Goal: Entertainment & Leisure: Consume media (video, audio)

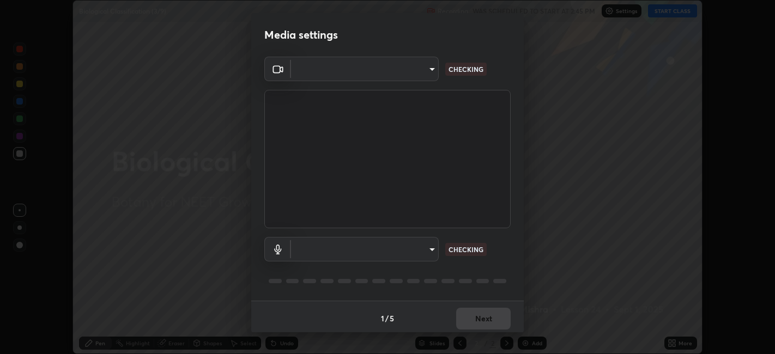
scroll to position [354, 774]
type input "052f9b30e05f62bb2e590cb50044ac96a00de3eab8a32c7a625fc31ec407be61"
click at [371, 245] on body "Erase all Biological Classification (3/9) Recording WAS SCHEDULED TO START AT 2…" at bounding box center [387, 177] width 775 height 354
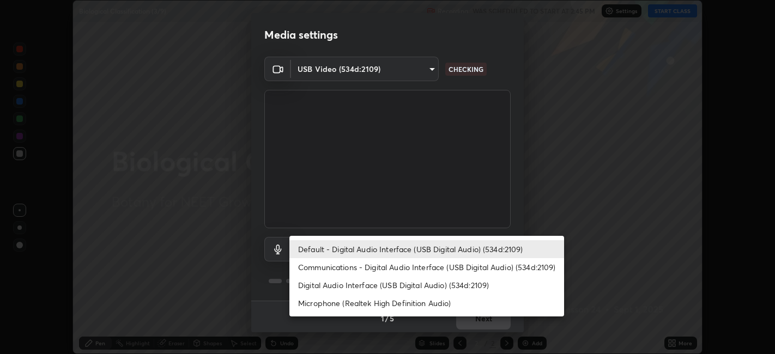
click at [347, 302] on li "Microphone (Realtek High Definition Audio)" at bounding box center [426, 303] width 275 height 18
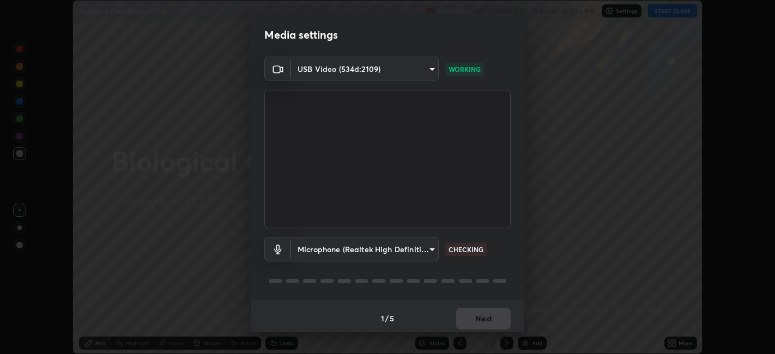
click at [353, 248] on body "Erase all Biological Classification (3/9) Recording WAS SCHEDULED TO START AT 2…" at bounding box center [387, 177] width 775 height 354
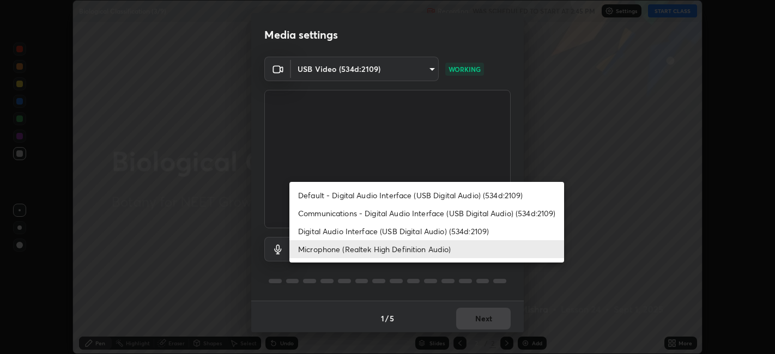
click at [359, 227] on li "Digital Audio Interface (USB Digital Audio) (534d:2109)" at bounding box center [426, 231] width 275 height 18
type input "26c45b5a75dd284b2b07efa34f095bc96a029c451b0918895cb94407aa1265c0"
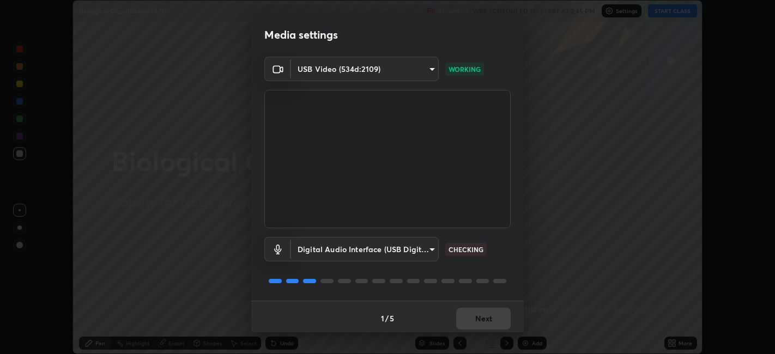
scroll to position [3, 0]
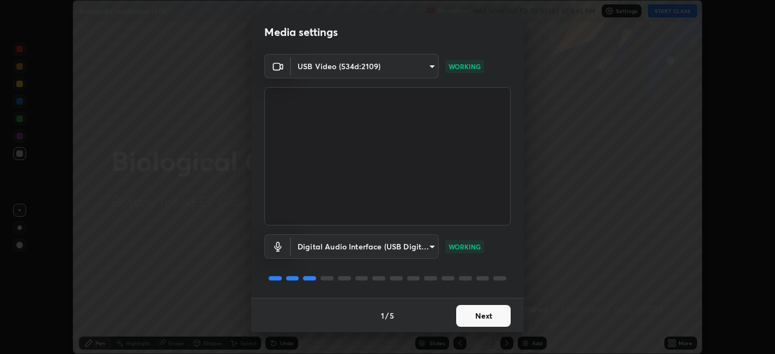
click at [486, 314] on button "Next" at bounding box center [483, 316] width 54 height 22
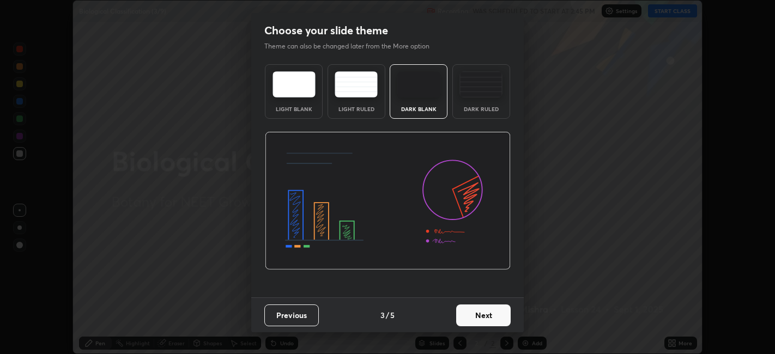
click at [489, 313] on button "Next" at bounding box center [483, 316] width 54 height 22
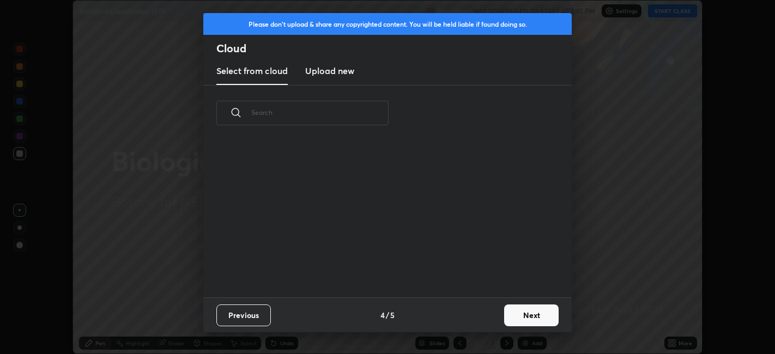
click at [490, 316] on div "Previous 4 / 5 Next" at bounding box center [387, 315] width 368 height 35
click at [543, 317] on button "Next" at bounding box center [531, 316] width 54 height 22
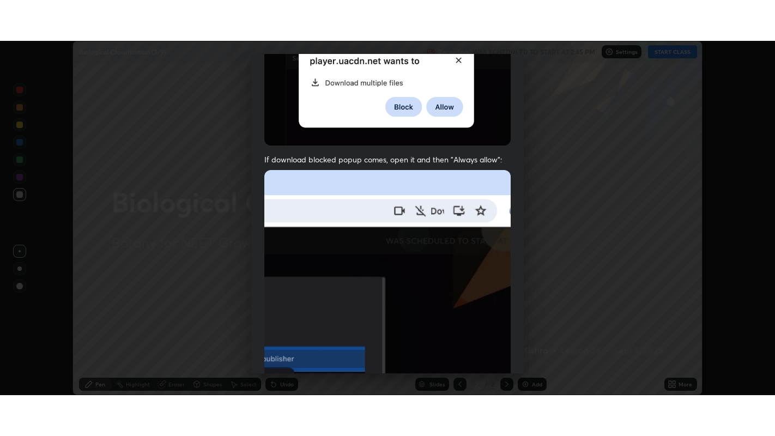
scroll to position [225, 0]
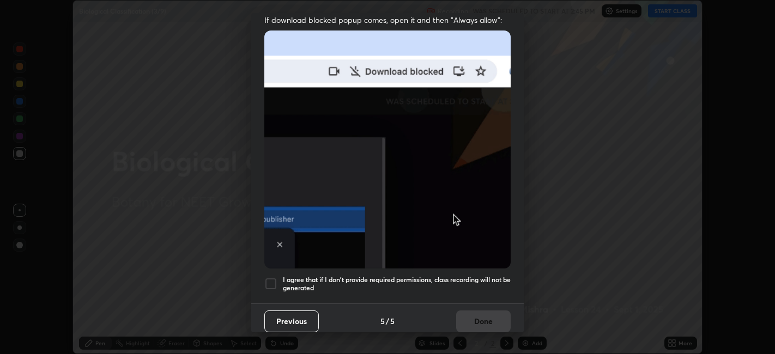
click at [272, 278] on div at bounding box center [270, 283] width 13 height 13
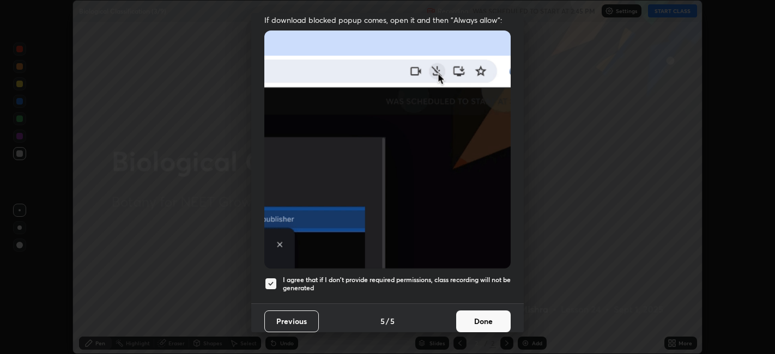
click at [475, 311] on button "Done" at bounding box center [483, 322] width 54 height 22
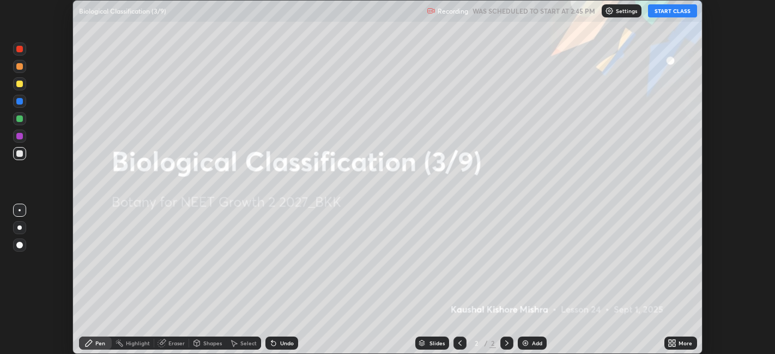
click at [673, 340] on icon at bounding box center [674, 341] width 3 height 3
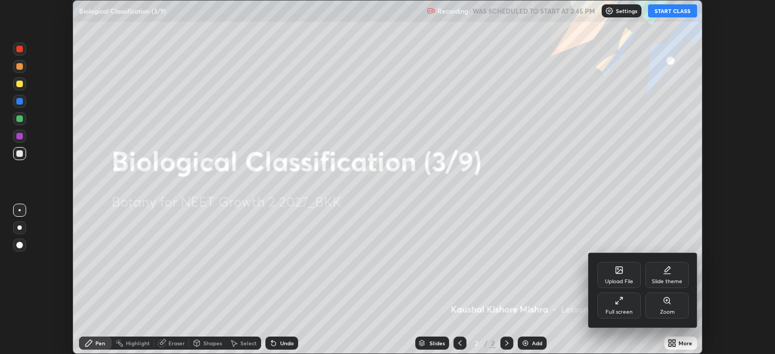
click at [620, 306] on div "Full screen" at bounding box center [619, 306] width 44 height 26
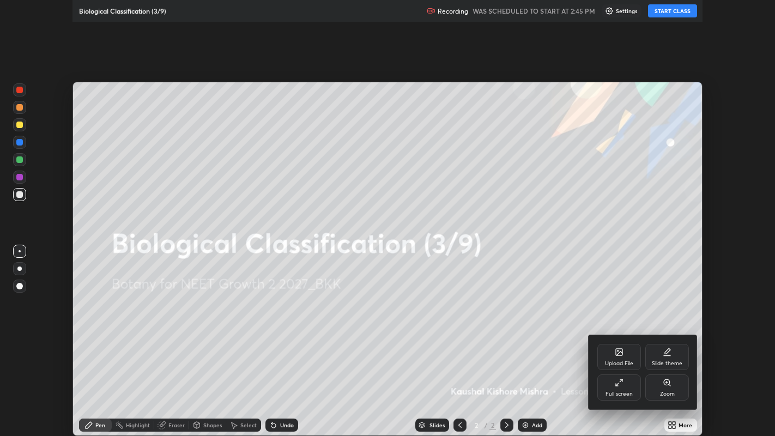
scroll to position [436, 775]
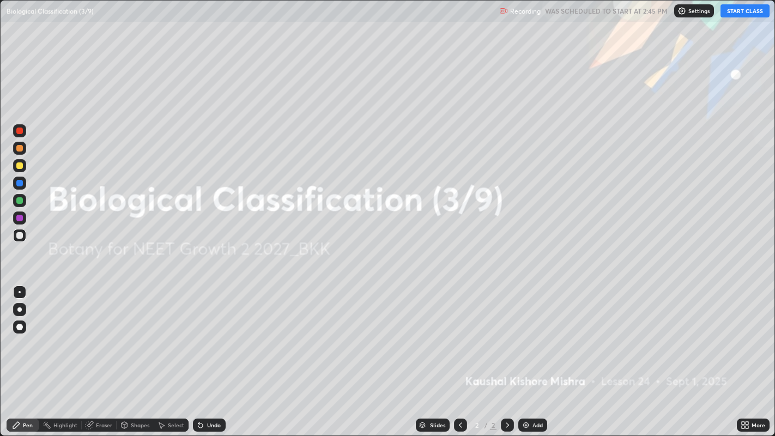
click at [735, 11] on button "START CLASS" at bounding box center [744, 10] width 49 height 13
click at [737, 13] on button "START CLASS" at bounding box center [744, 10] width 49 height 13
click at [528, 354] on img at bounding box center [526, 425] width 9 height 9
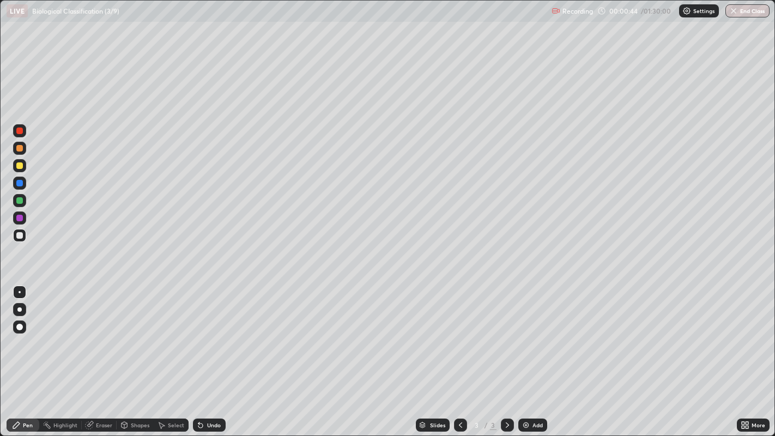
click at [22, 168] on div at bounding box center [19, 165] width 7 height 7
click at [20, 236] on div at bounding box center [19, 235] width 7 height 7
click at [20, 203] on div at bounding box center [19, 200] width 7 height 7
click at [522, 354] on img at bounding box center [526, 425] width 9 height 9
click at [22, 169] on div at bounding box center [19, 165] width 13 height 13
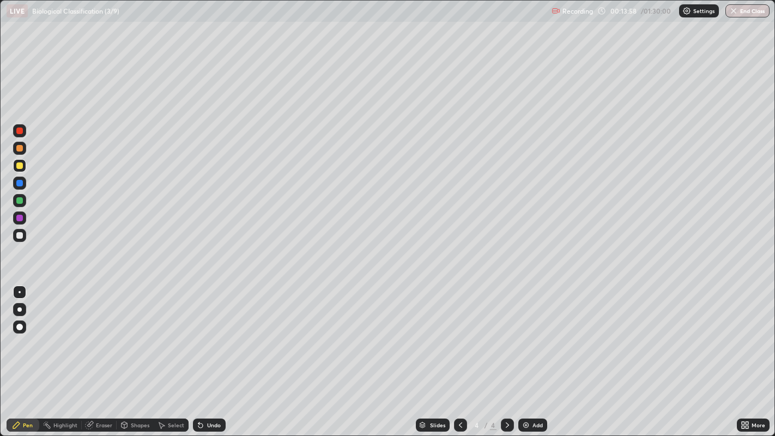
click at [21, 235] on div at bounding box center [19, 235] width 7 height 7
click at [95, 354] on div "Eraser" at bounding box center [99, 425] width 35 height 13
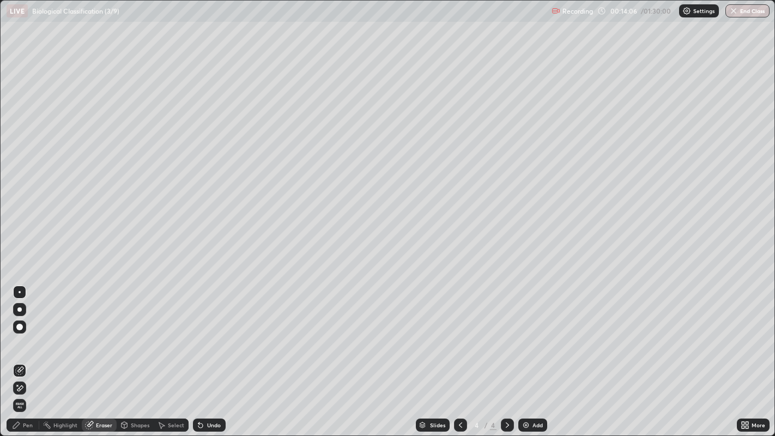
click at [27, 354] on div "Pen" at bounding box center [28, 424] width 10 height 5
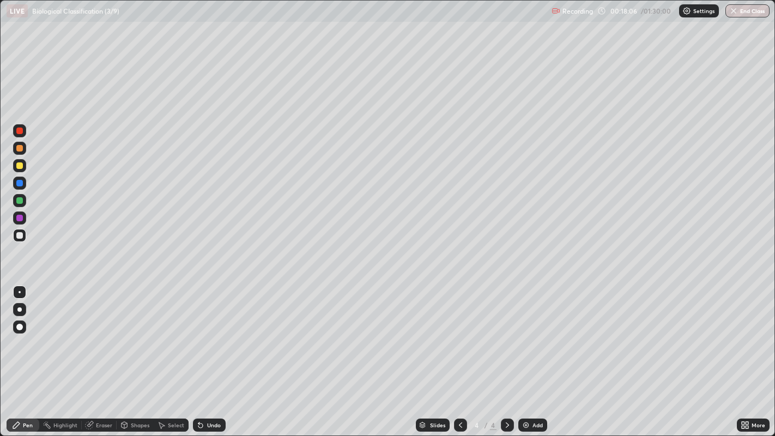
click at [22, 201] on div at bounding box center [19, 200] width 7 height 7
click at [21, 234] on div at bounding box center [19, 235] width 7 height 7
click at [25, 166] on div at bounding box center [19, 165] width 13 height 13
click at [19, 219] on div at bounding box center [19, 218] width 7 height 7
click at [25, 201] on div at bounding box center [19, 200] width 13 height 13
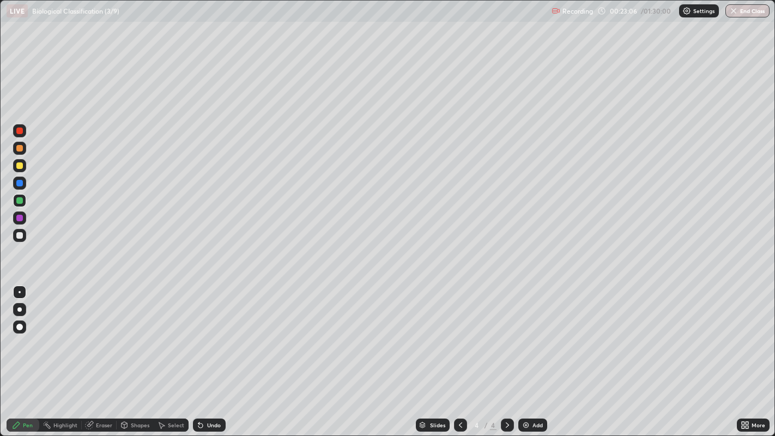
click at [20, 238] on div at bounding box center [19, 235] width 7 height 7
click at [20, 201] on div at bounding box center [19, 200] width 7 height 7
click at [22, 220] on div at bounding box center [19, 218] width 7 height 7
click at [523, 354] on img at bounding box center [526, 425] width 9 height 9
click at [21, 236] on div at bounding box center [19, 235] width 7 height 7
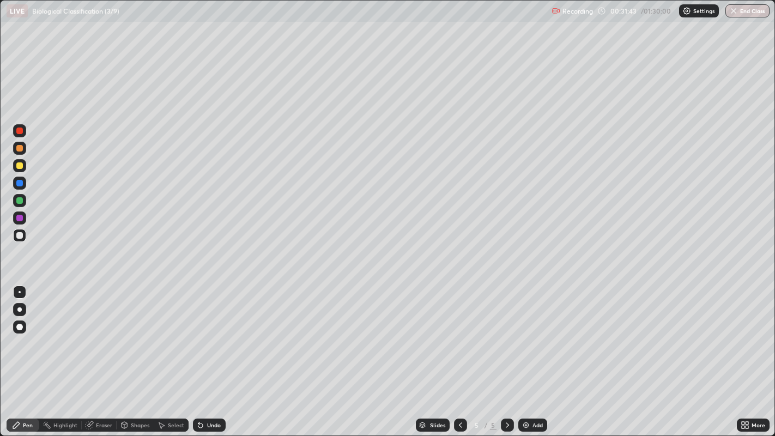
click at [20, 203] on div at bounding box center [19, 200] width 7 height 7
click at [524, 354] on img at bounding box center [526, 425] width 9 height 9
click at [20, 165] on div at bounding box center [19, 165] width 7 height 7
click at [20, 149] on div at bounding box center [19, 148] width 7 height 7
click at [21, 235] on div at bounding box center [19, 235] width 7 height 7
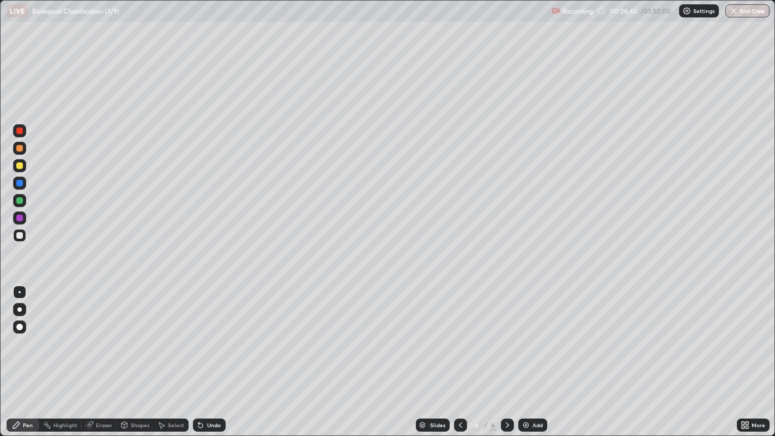
click at [100, 354] on div "Eraser" at bounding box center [104, 424] width 16 height 5
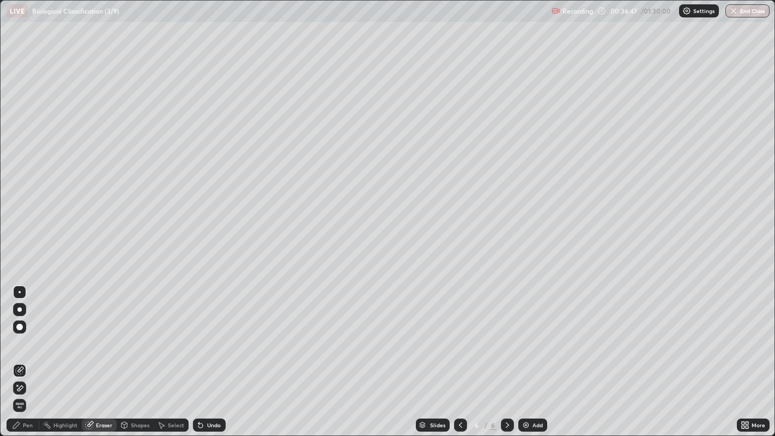
click at [28, 354] on div "Pen" at bounding box center [28, 424] width 10 height 5
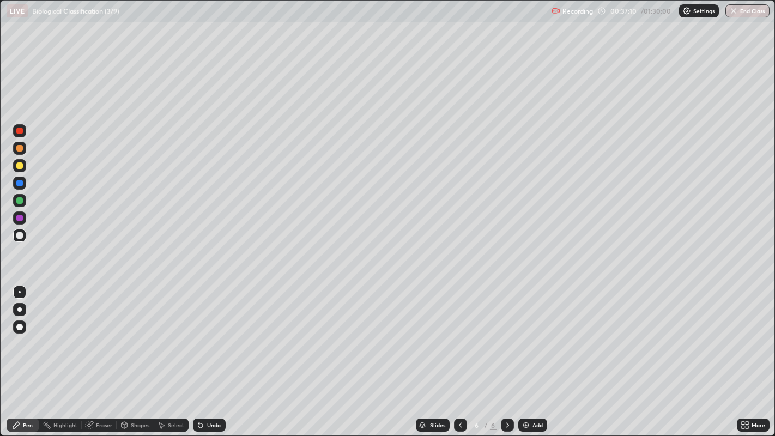
click at [20, 200] on div at bounding box center [19, 200] width 7 height 7
click at [20, 235] on div at bounding box center [19, 235] width 7 height 7
click at [19, 201] on div at bounding box center [19, 200] width 7 height 7
click at [19, 166] on div at bounding box center [19, 165] width 7 height 7
click at [20, 148] on div at bounding box center [19, 148] width 7 height 7
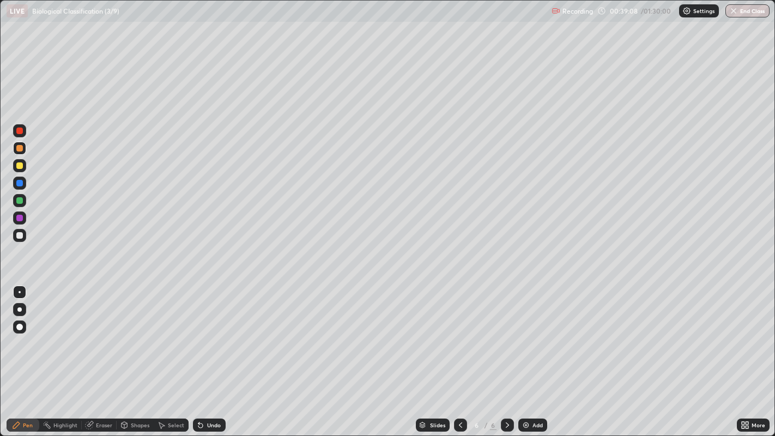
click at [22, 202] on div at bounding box center [19, 200] width 7 height 7
click at [20, 149] on div at bounding box center [19, 148] width 7 height 7
click at [26, 202] on div at bounding box center [19, 200] width 13 height 13
click at [103, 354] on div "Eraser" at bounding box center [104, 424] width 16 height 5
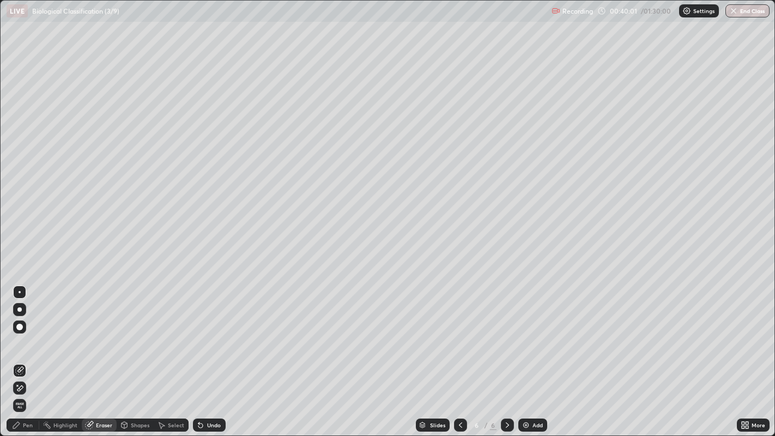
click at [28, 354] on div "Pen" at bounding box center [28, 424] width 10 height 5
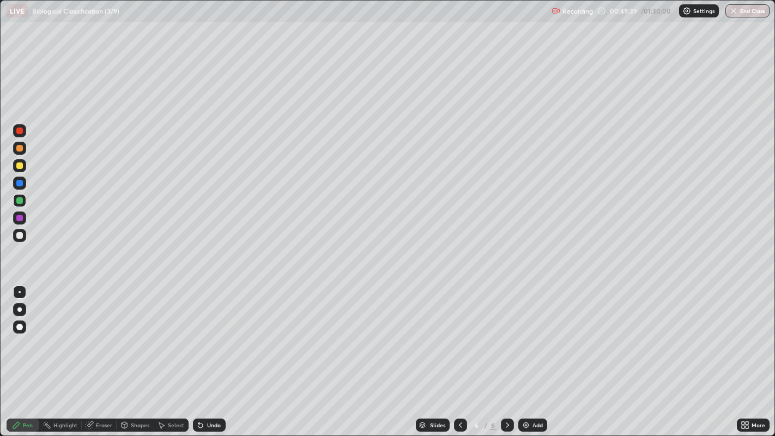
click at [17, 162] on div at bounding box center [19, 165] width 13 height 13
click at [526, 354] on img at bounding box center [526, 425] width 9 height 9
click at [22, 237] on div at bounding box center [19, 235] width 7 height 7
click at [17, 234] on div at bounding box center [19, 235] width 7 height 7
click at [21, 167] on div at bounding box center [19, 165] width 7 height 7
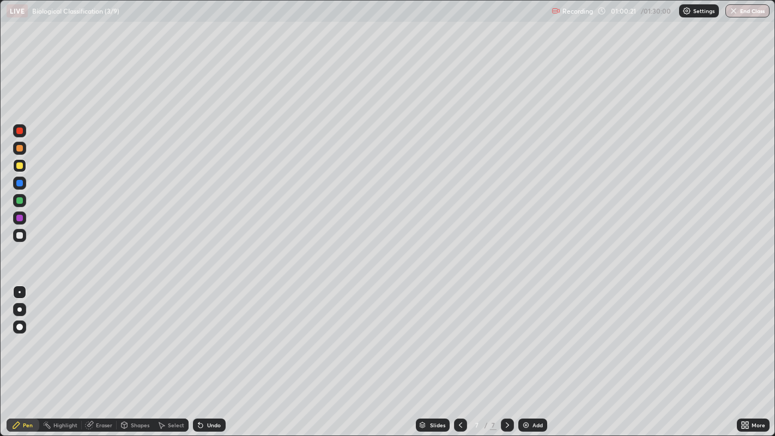
click at [19, 233] on div at bounding box center [19, 235] width 7 height 7
click at [22, 167] on div at bounding box center [19, 165] width 7 height 7
click at [21, 202] on div at bounding box center [19, 200] width 7 height 7
click at [101, 354] on div "Eraser" at bounding box center [104, 424] width 16 height 5
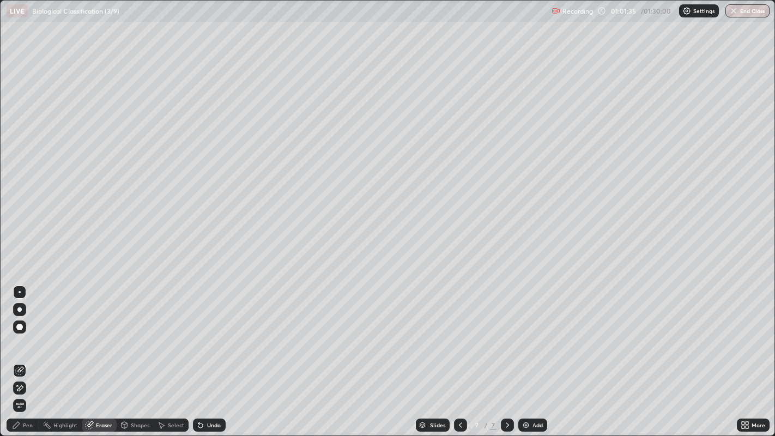
click at [27, 354] on div "Pen" at bounding box center [28, 424] width 10 height 5
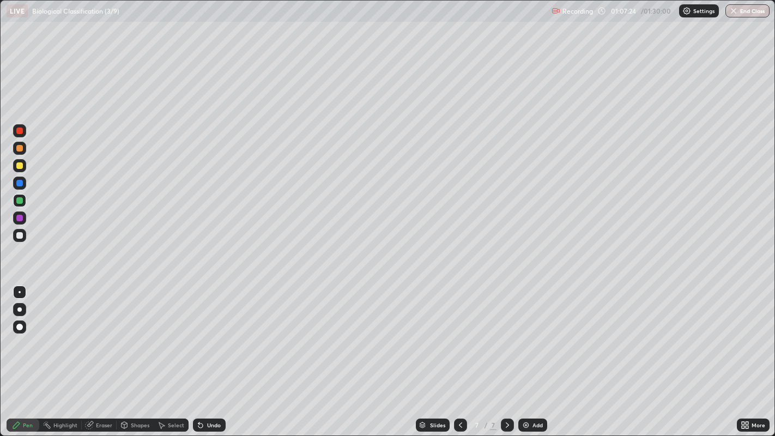
click at [20, 235] on div at bounding box center [19, 235] width 7 height 7
click at [522, 354] on img at bounding box center [526, 425] width 9 height 9
click at [22, 166] on div at bounding box center [19, 165] width 7 height 7
click at [19, 201] on div at bounding box center [19, 200] width 7 height 7
click at [20, 235] on div at bounding box center [19, 235] width 7 height 7
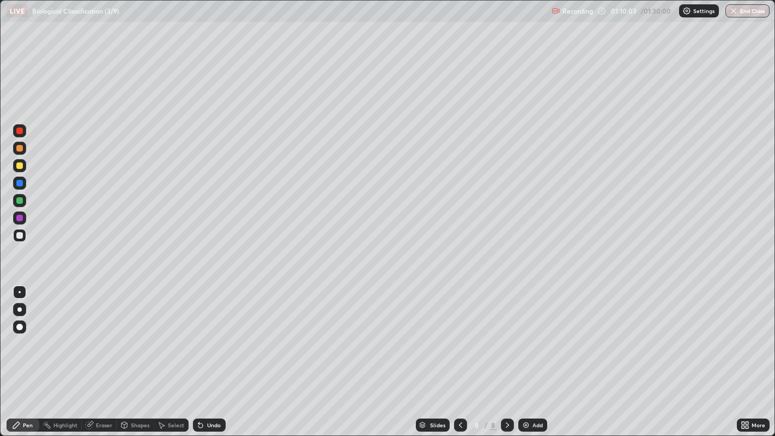
click at [19, 132] on div at bounding box center [19, 131] width 7 height 7
click at [21, 202] on div at bounding box center [19, 200] width 7 height 7
click at [22, 236] on div at bounding box center [19, 235] width 7 height 7
click at [21, 202] on div at bounding box center [19, 200] width 7 height 7
click at [89, 354] on icon at bounding box center [89, 425] width 7 height 7
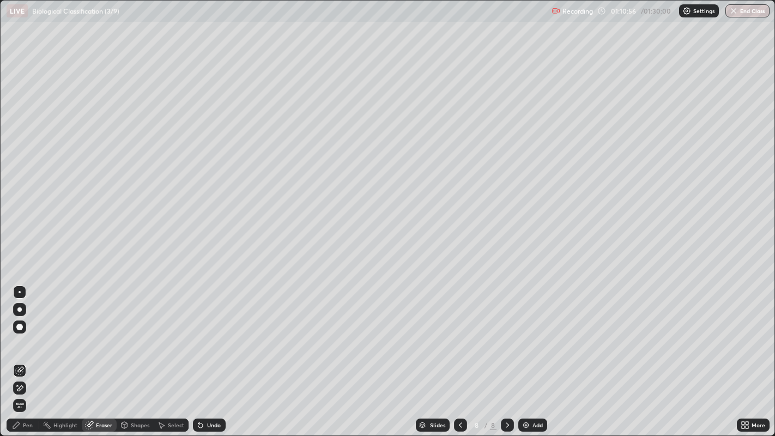
click at [25, 354] on div "Pen" at bounding box center [28, 424] width 10 height 5
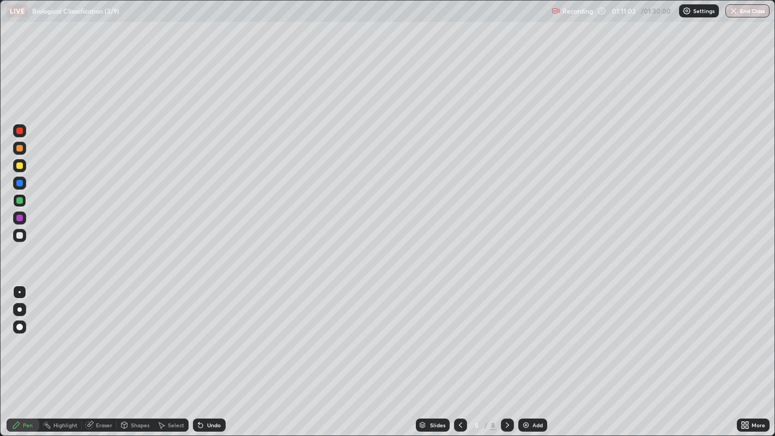
click at [98, 354] on div "Eraser" at bounding box center [104, 424] width 16 height 5
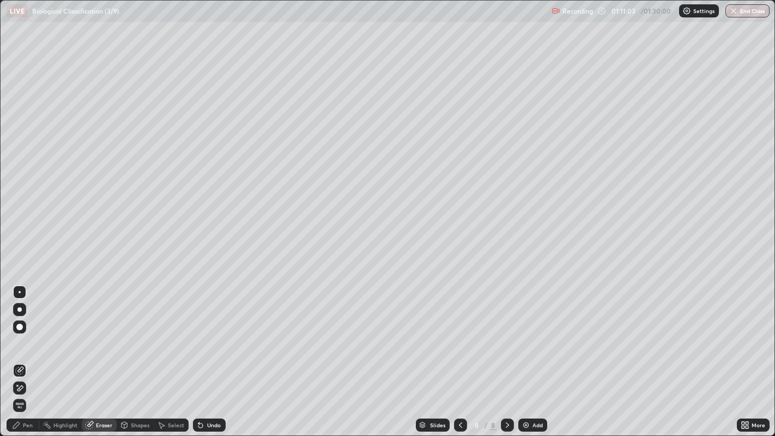
click at [26, 354] on div "Pen" at bounding box center [28, 424] width 10 height 5
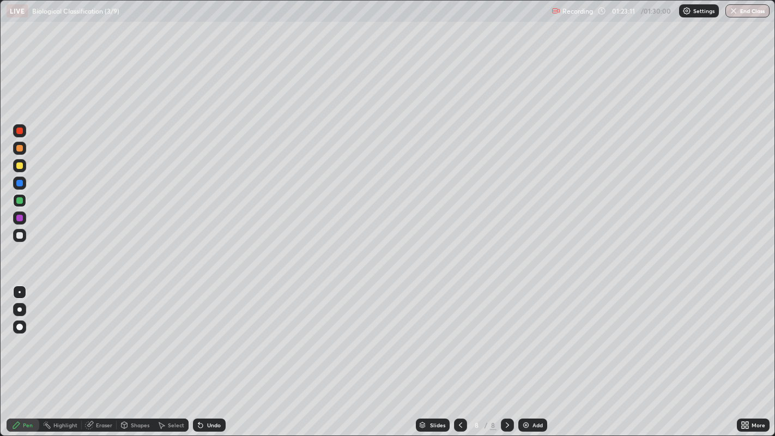
click at [736, 14] on img "button" at bounding box center [733, 11] width 9 height 9
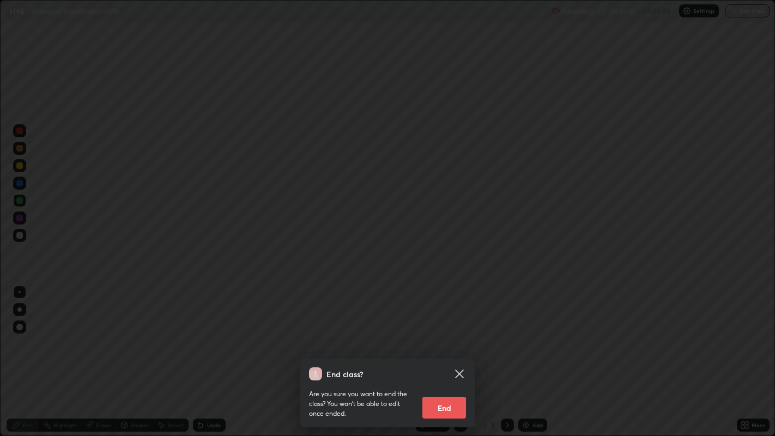
click at [451, 354] on button "End" at bounding box center [444, 408] width 44 height 22
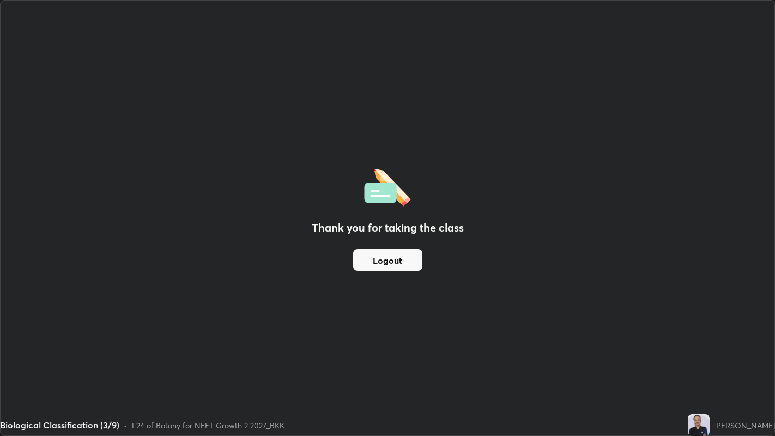
click at [400, 259] on button "Logout" at bounding box center [387, 260] width 69 height 22
